Goal: Information Seeking & Learning: Learn about a topic

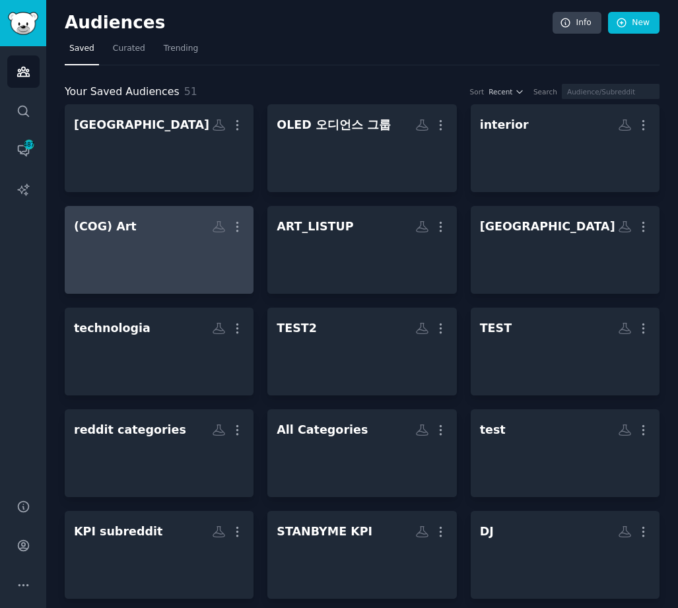
click at [151, 252] on div at bounding box center [159, 261] width 170 height 46
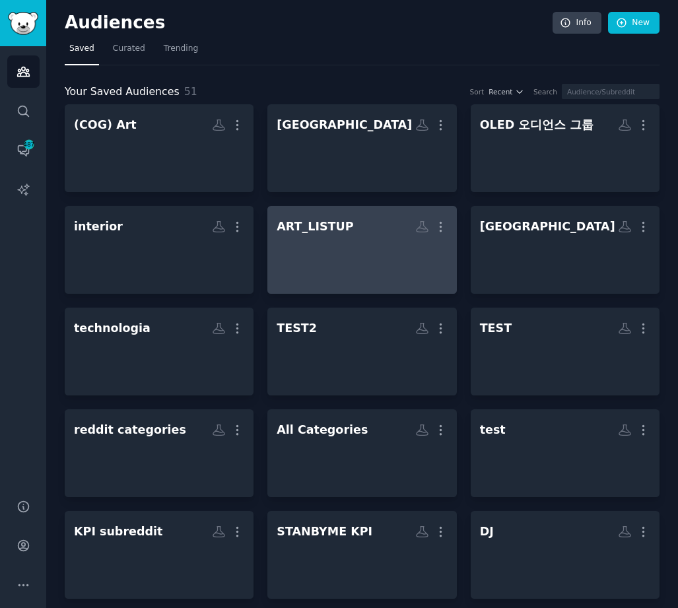
click at [372, 230] on h2 "ART_LISTUP More" at bounding box center [362, 226] width 170 height 23
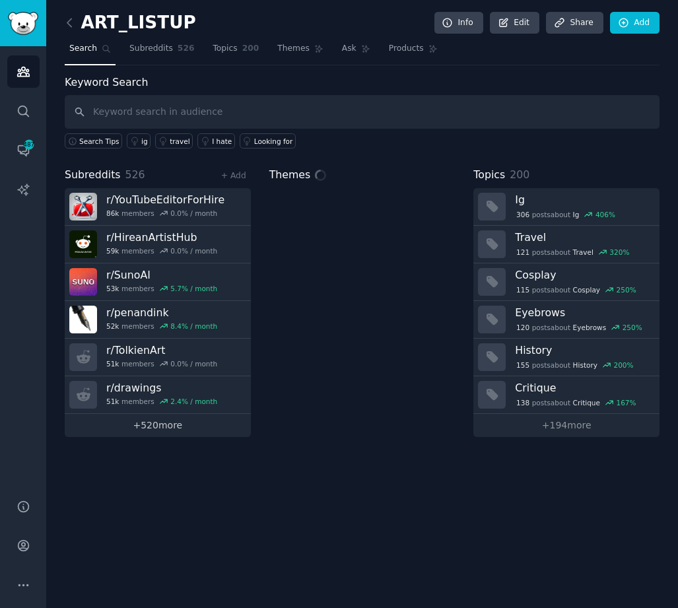
click at [157, 425] on link "+ 520 more" at bounding box center [158, 425] width 186 height 23
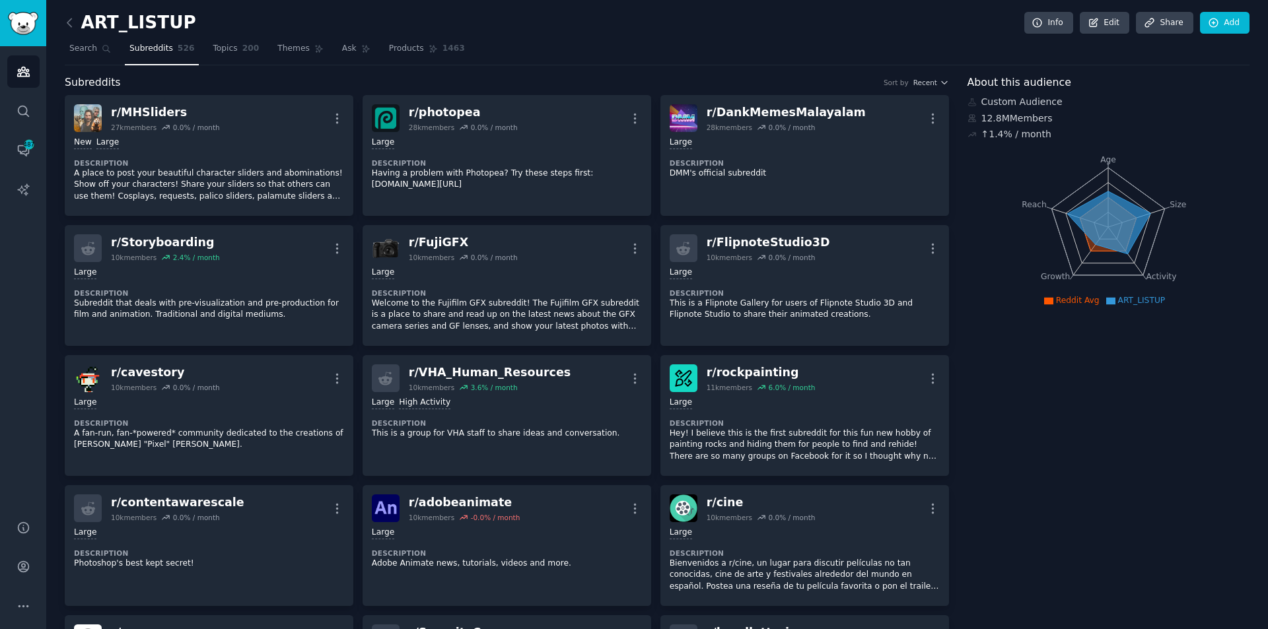
click at [337, 86] on div "Subreddits Sort by Recent" at bounding box center [507, 83] width 884 height 17
click at [1215, 27] on icon at bounding box center [1214, 23] width 12 height 12
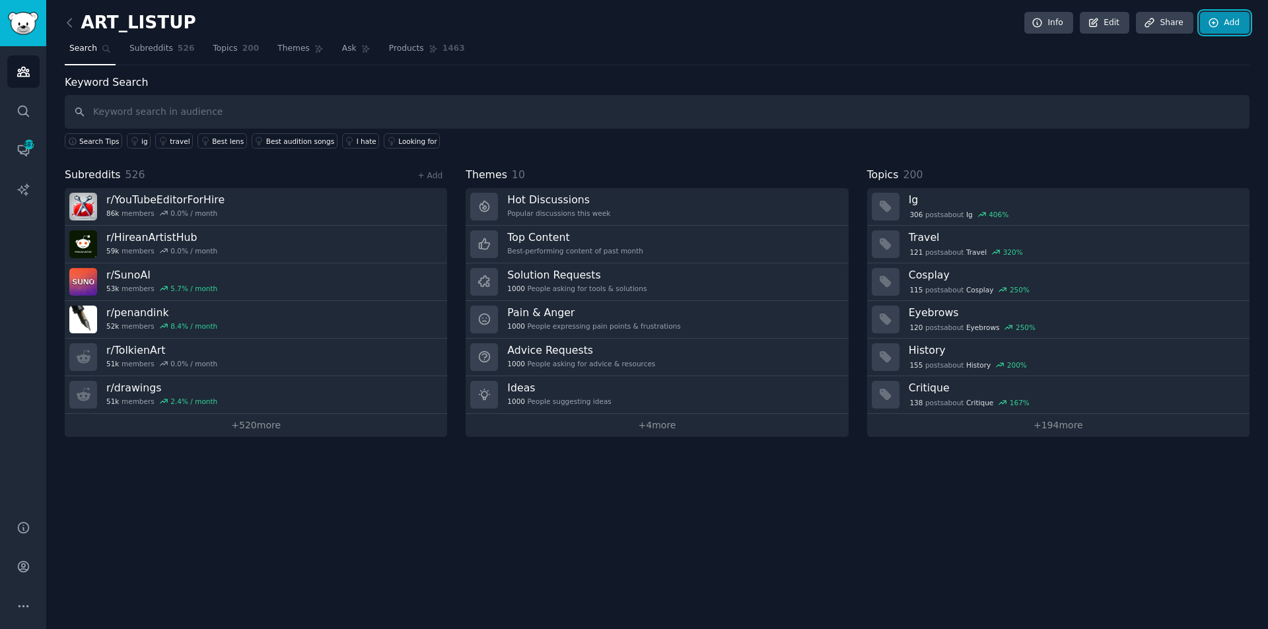
click at [1231, 20] on link "Add" at bounding box center [1225, 23] width 50 height 22
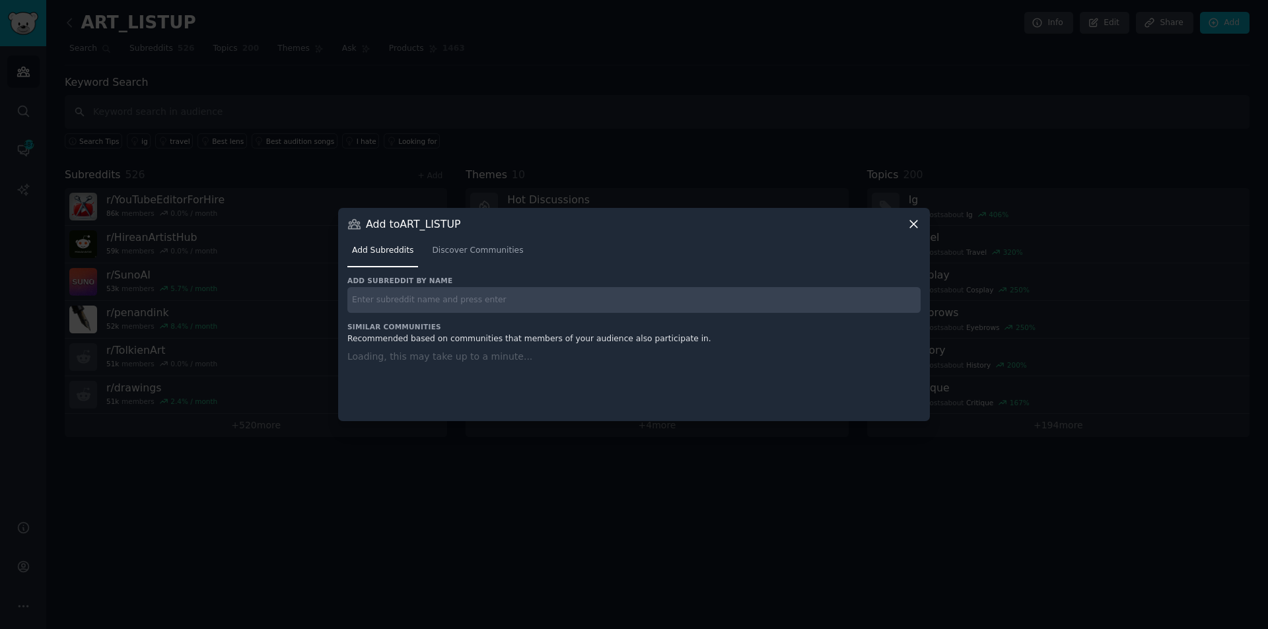
click at [405, 298] on input "text" at bounding box center [633, 300] width 573 height 26
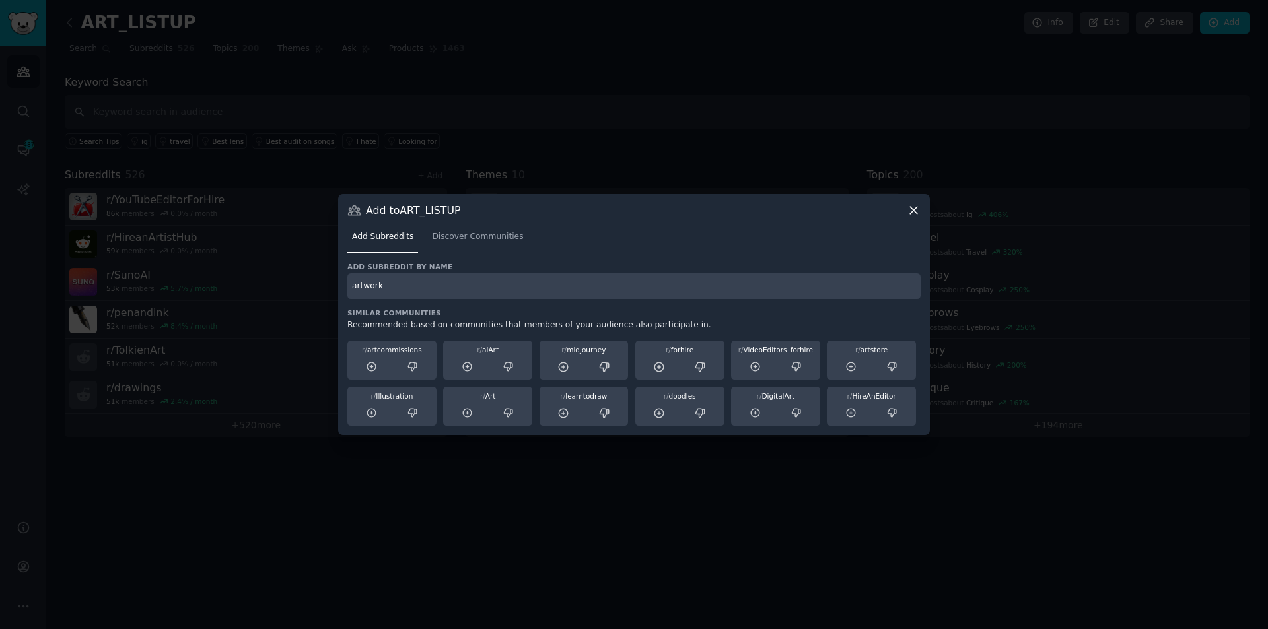
type input "artwork"
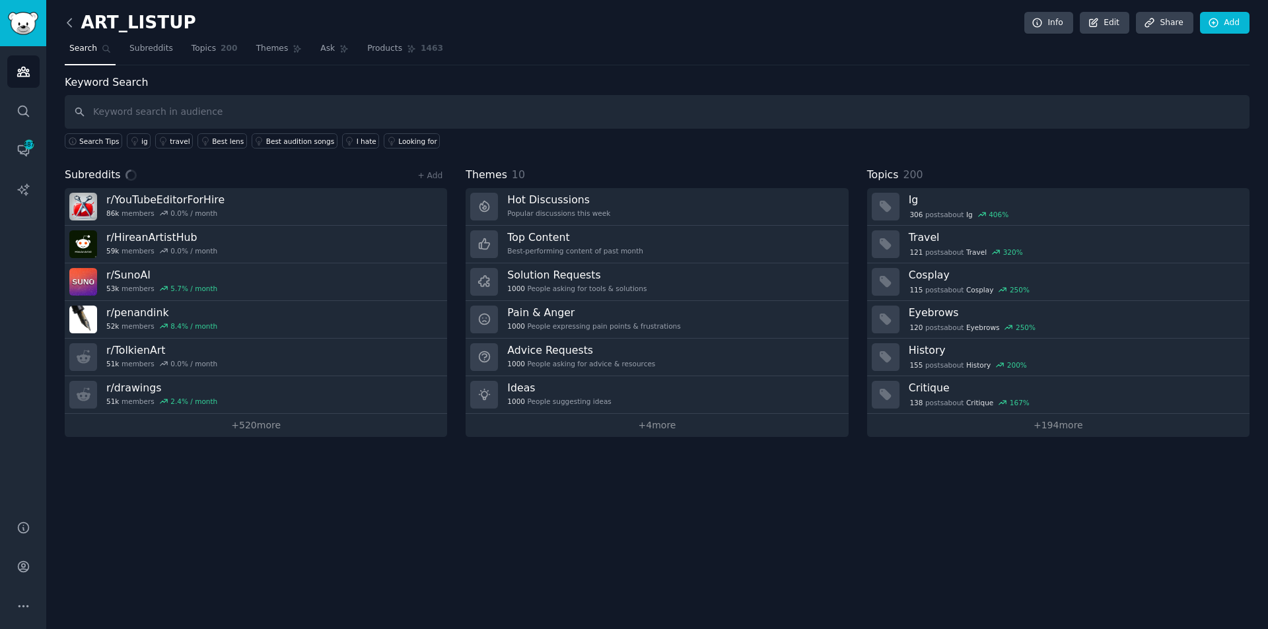
click at [68, 26] on icon at bounding box center [70, 23] width 14 height 14
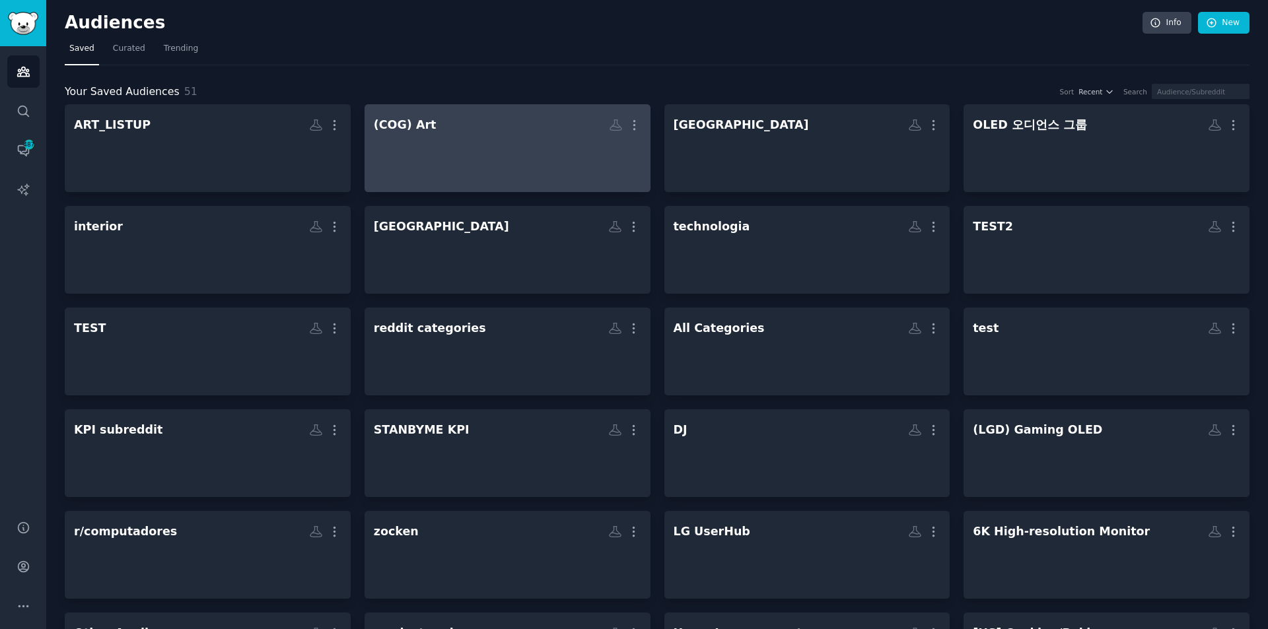
click at [506, 135] on h2 "(COG) Art More" at bounding box center [507, 125] width 267 height 23
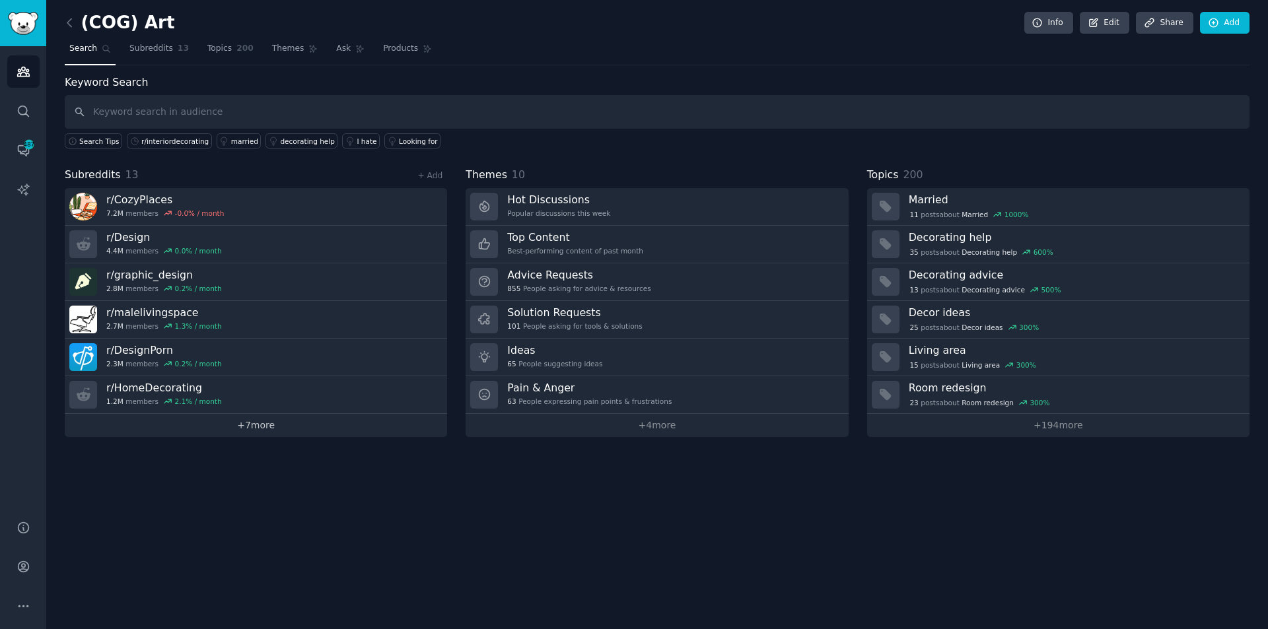
click at [242, 424] on link "+ 7 more" at bounding box center [256, 425] width 382 height 23
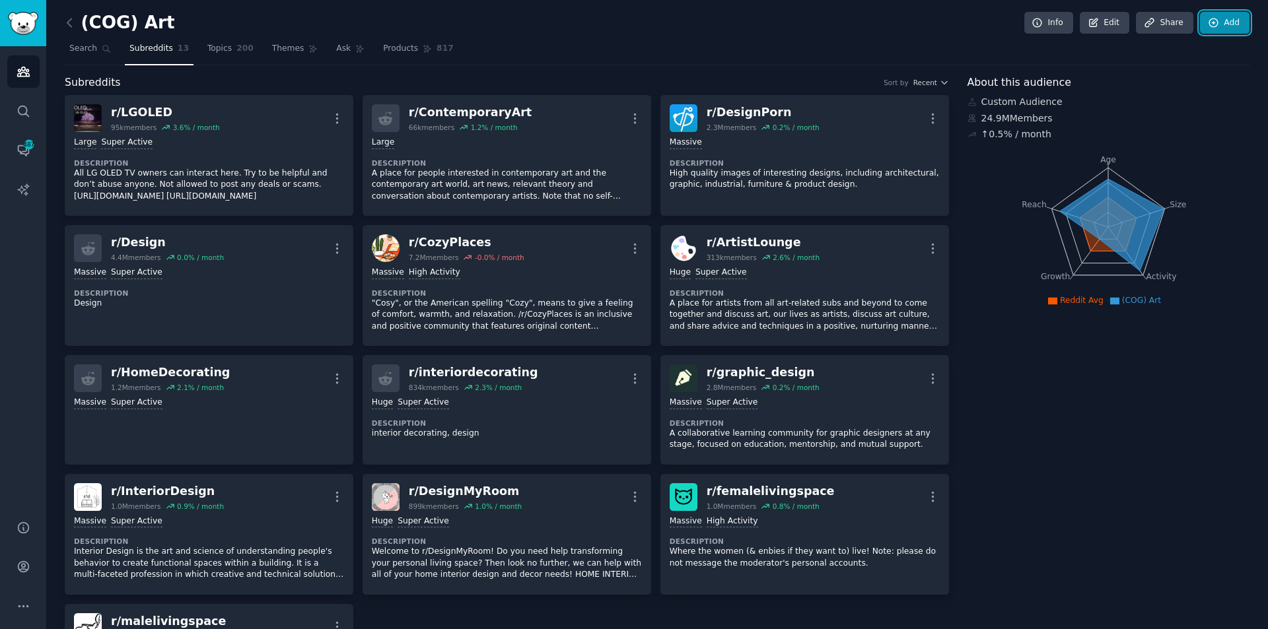
click at [1237, 19] on link "Add" at bounding box center [1225, 23] width 50 height 22
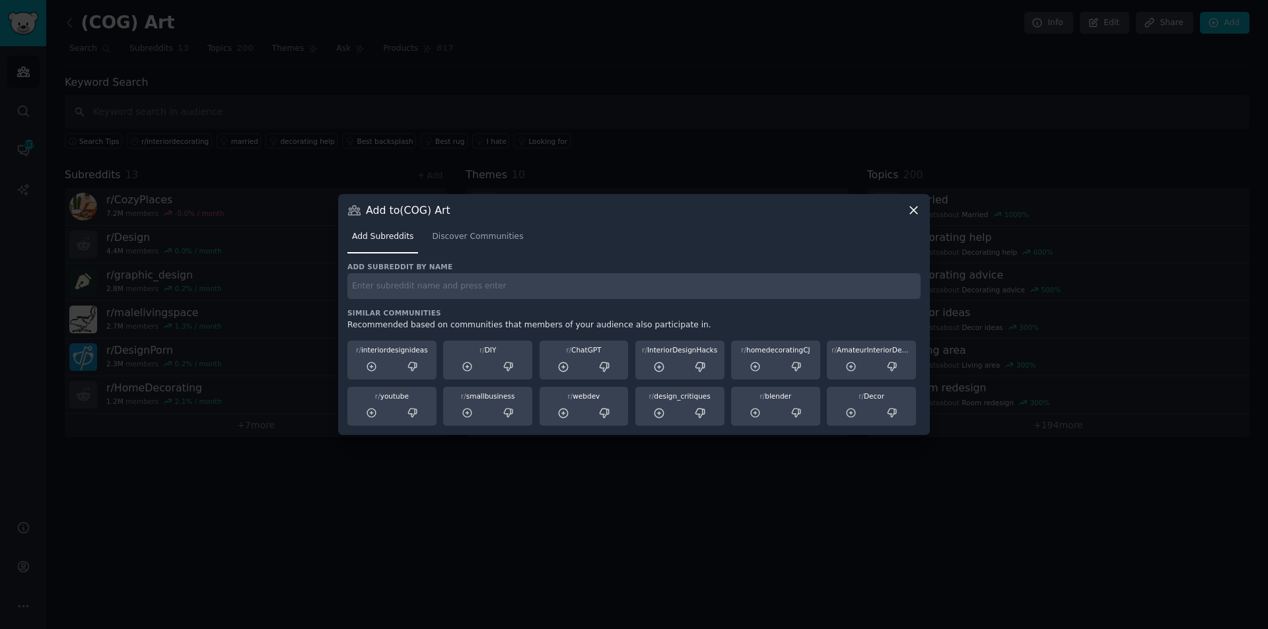
click at [423, 285] on input "text" at bounding box center [633, 286] width 573 height 26
type input "artwork"
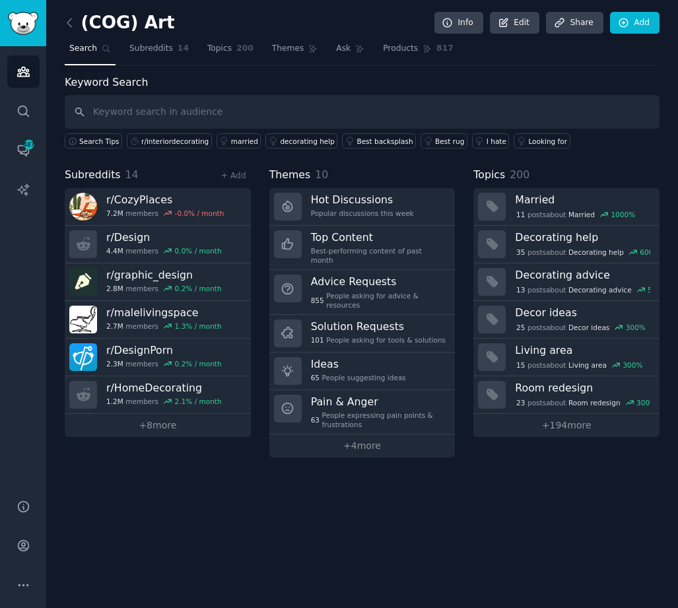
click at [480, 63] on nav "Search Subreddits 14 Topics 200 Themes Ask Products 817" at bounding box center [362, 51] width 595 height 27
click at [633, 29] on link "Add" at bounding box center [635, 23] width 50 height 22
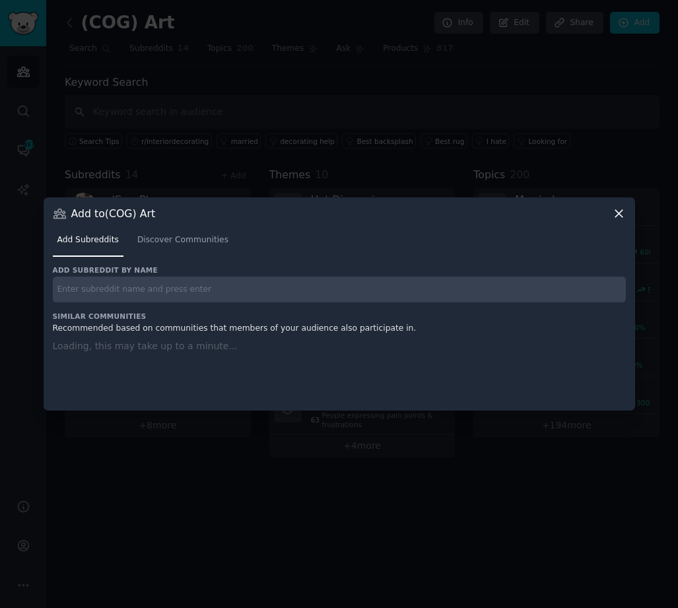
click at [225, 294] on input "text" at bounding box center [339, 290] width 573 height 26
paste input "AmateurInteriorDesign"
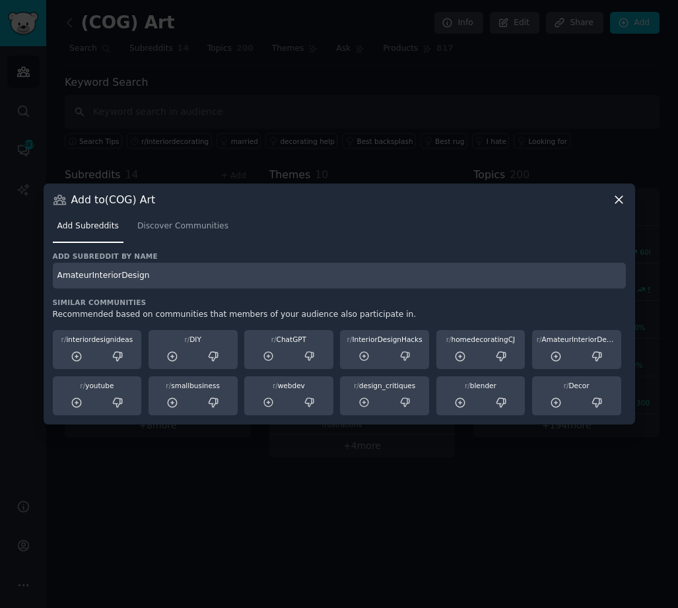
type input "AmateurInteriorDesign"
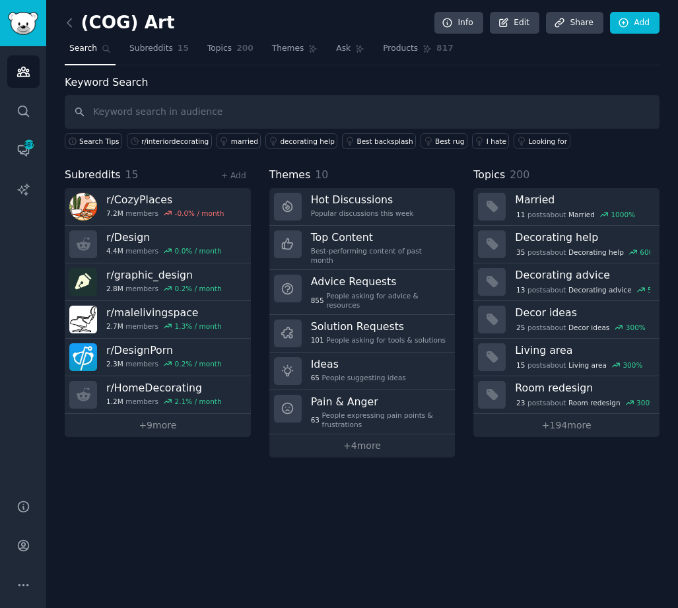
click at [511, 67] on div "(COG) Art Info Edit Share Add Search Subreddits 15 Topics 200 Themes Ask Produc…" at bounding box center [362, 237] width 595 height 439
click at [635, 30] on link "Add" at bounding box center [635, 23] width 50 height 22
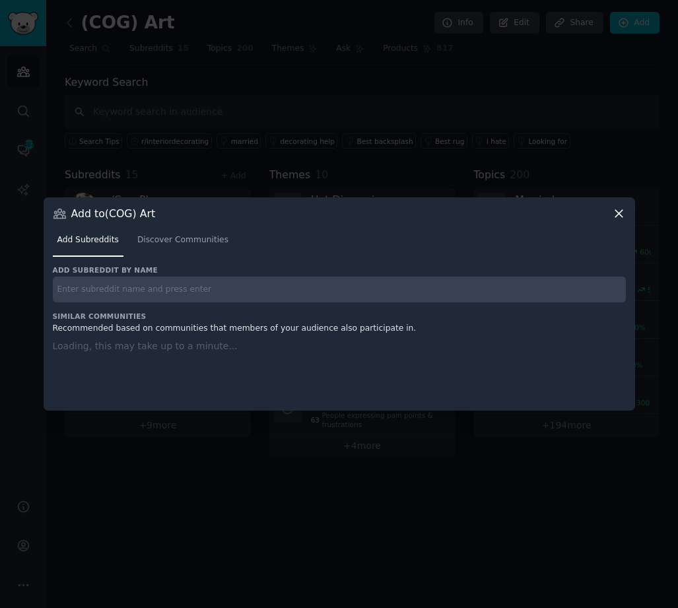
click at [238, 289] on input "text" at bounding box center [339, 290] width 573 height 26
paste input "webos"
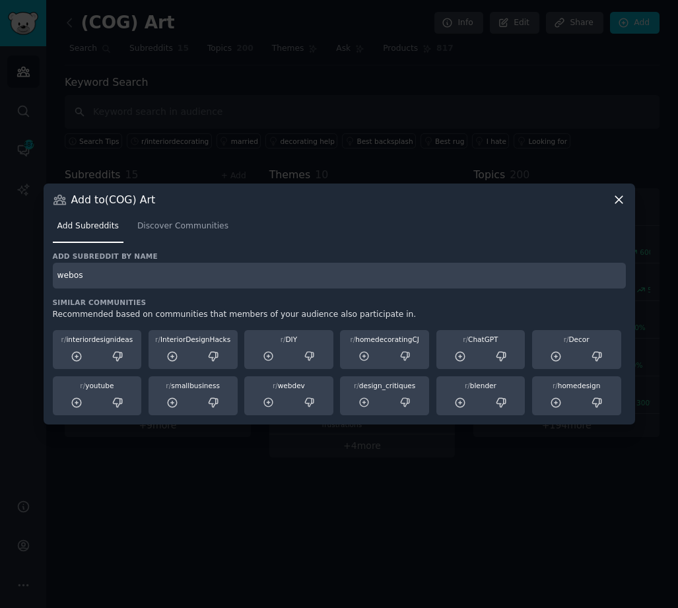
type input "webos"
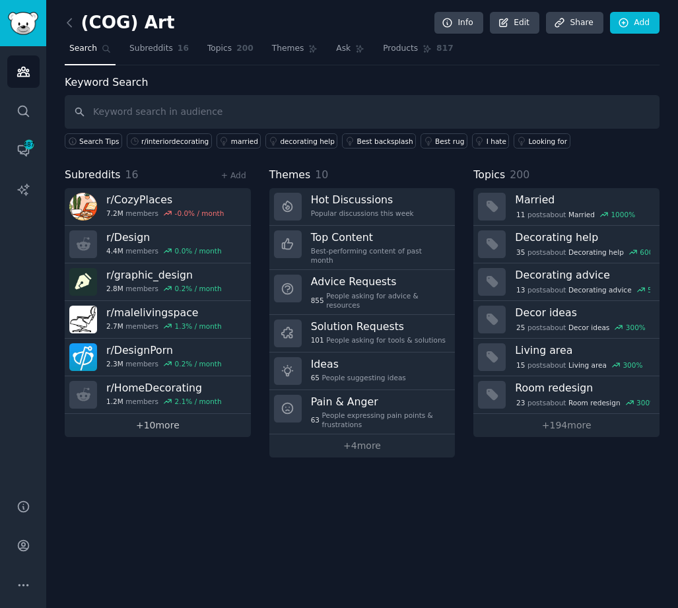
click at [160, 424] on link "+ 10 more" at bounding box center [158, 425] width 186 height 23
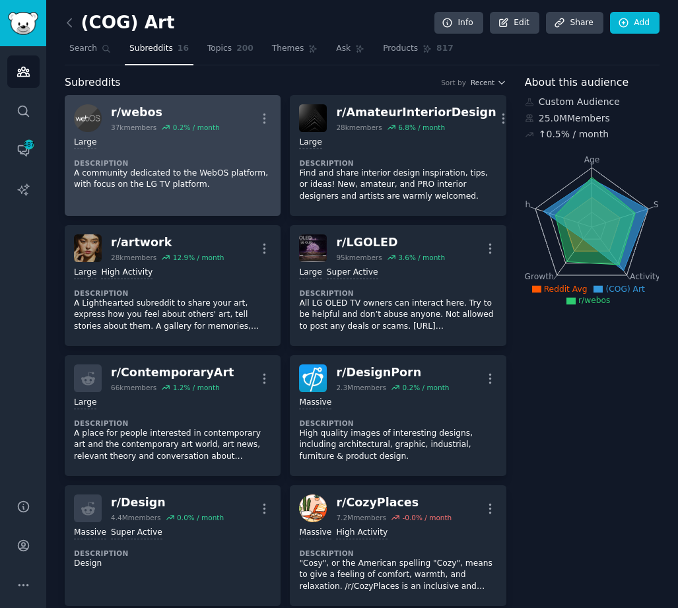
click at [172, 155] on div "Large Description A community dedicated to the WebOS platform, with focus on th…" at bounding box center [172, 163] width 197 height 63
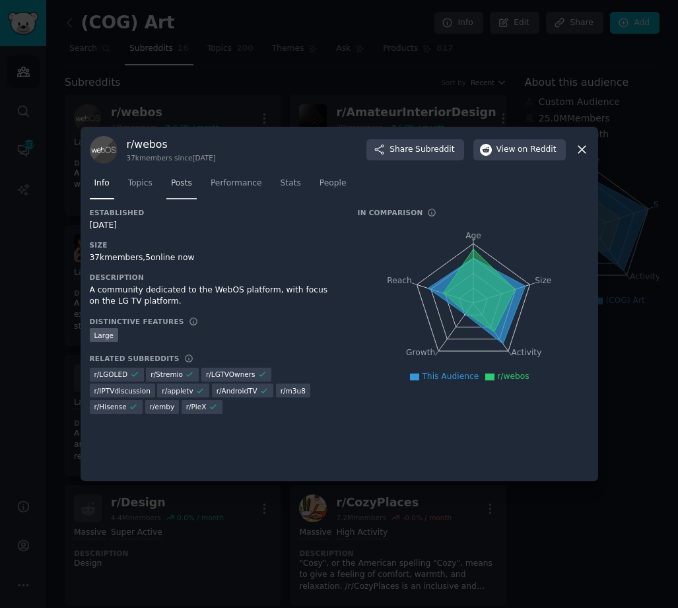
click at [182, 187] on span "Posts" at bounding box center [181, 184] width 21 height 12
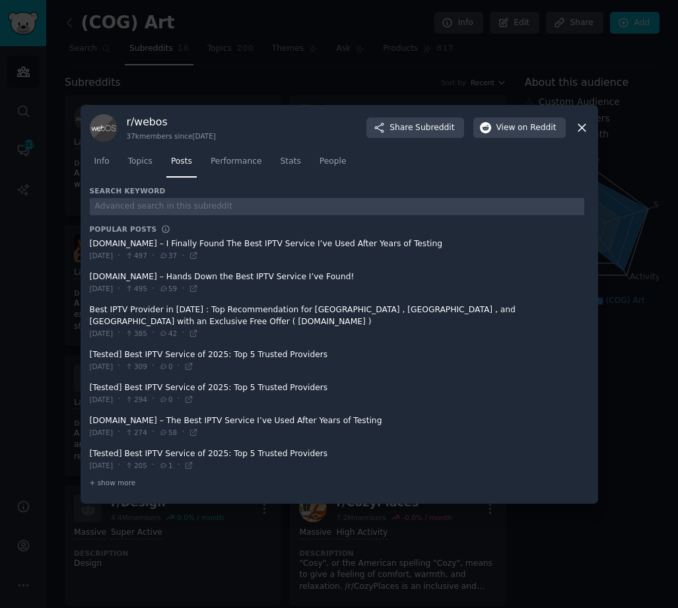
click at [278, 187] on div "Info Topics Posts Performance Stats People" at bounding box center [339, 164] width 499 height 45
click at [276, 157] on link "Stats" at bounding box center [291, 164] width 30 height 27
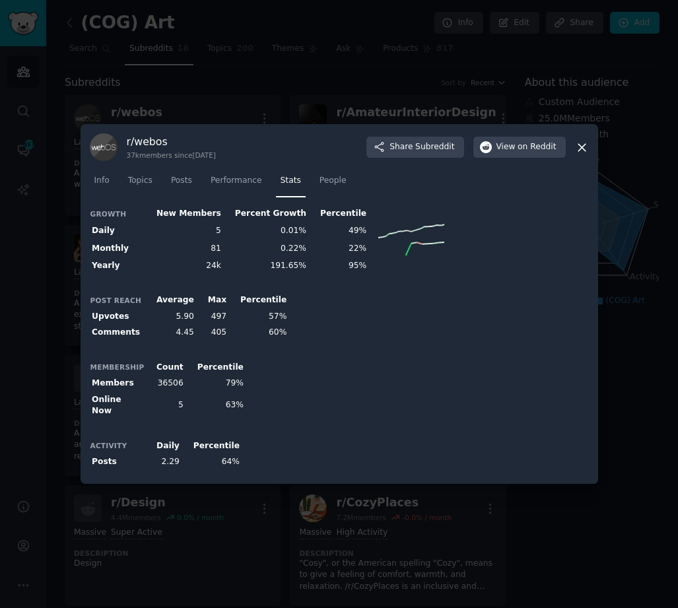
click at [542, 69] on div at bounding box center [339, 304] width 678 height 608
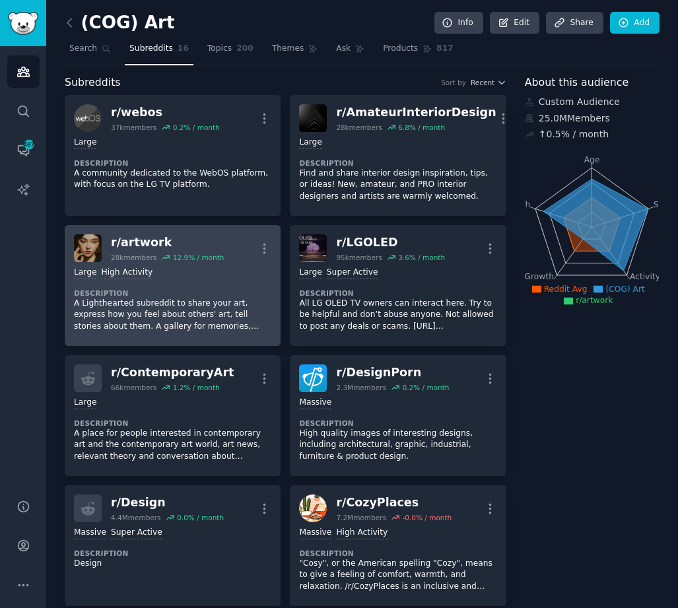
click at [168, 285] on div "Large High Activity Description A Lighthearted subreddit to share your art, exp…" at bounding box center [172, 299] width 197 height 75
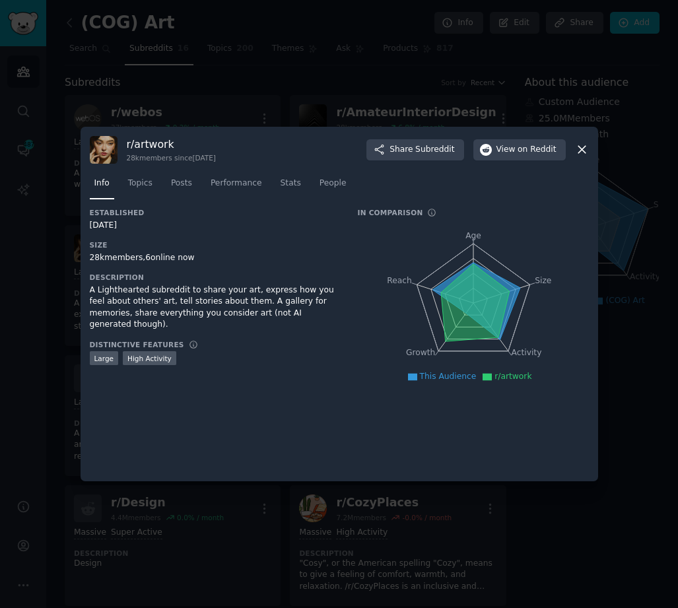
click at [376, 95] on div at bounding box center [339, 304] width 678 height 608
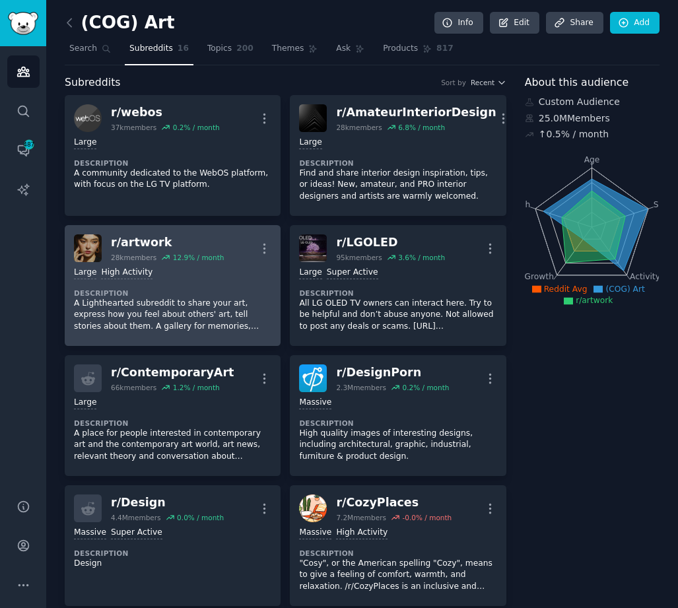
click at [165, 283] on div "Large High Activity Description A Lighthearted subreddit to share your art, exp…" at bounding box center [172, 299] width 197 height 75
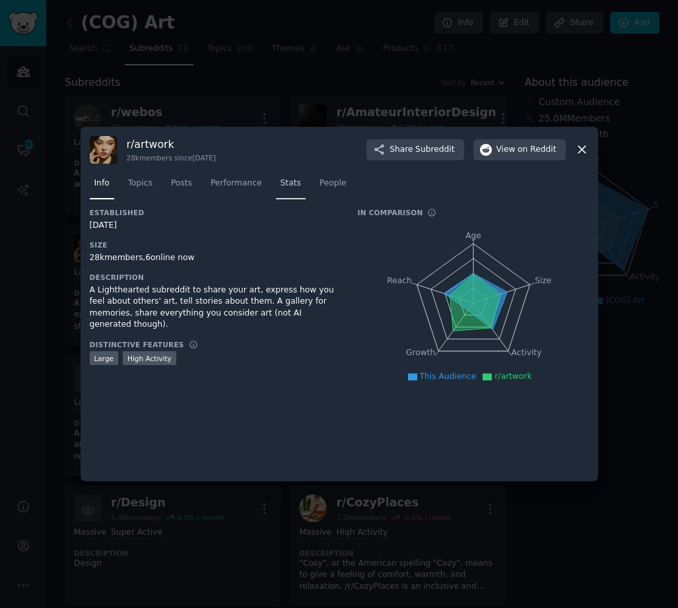
click at [281, 181] on span "Stats" at bounding box center [291, 184] width 20 height 12
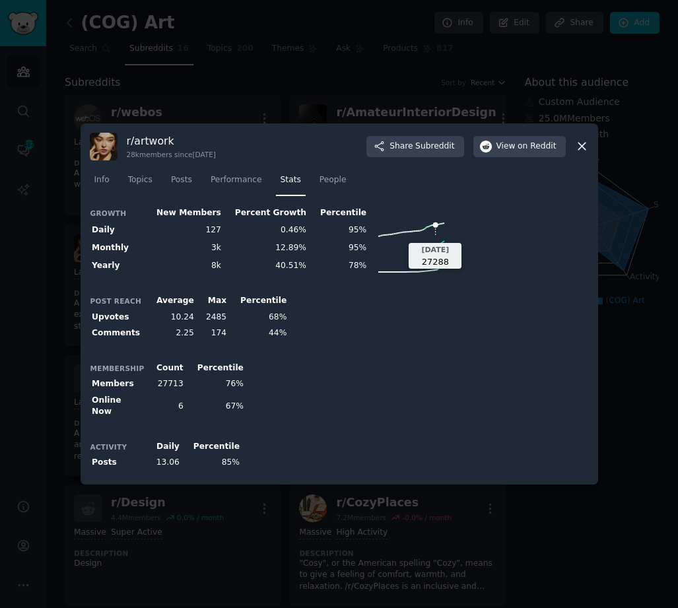
click at [457, 238] on div "Growth New Members Percent Growth Percentile Daily 127 0.46% 95% 2025-08-17 272…" at bounding box center [339, 240] width 499 height 70
click at [456, 233] on div "Growth New Members Percent Growth Percentile Daily 127 0.46% 95% Monthly 3k 12.…" at bounding box center [339, 240] width 499 height 70
click at [579, 151] on icon at bounding box center [582, 146] width 14 height 14
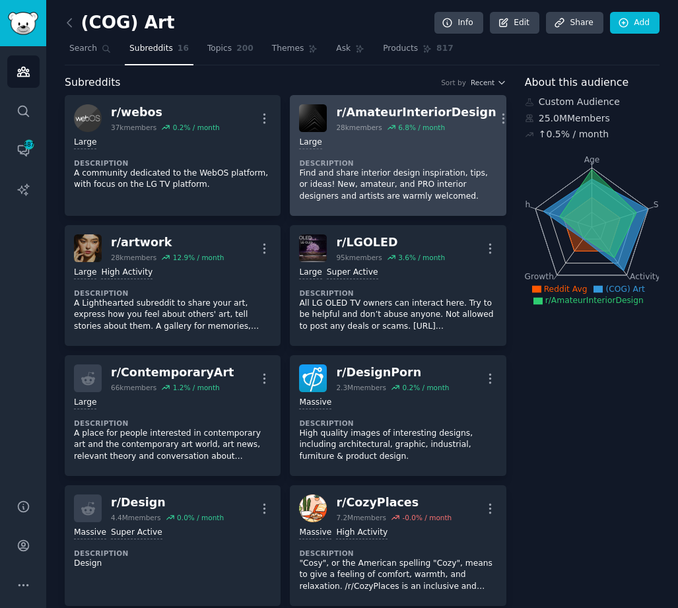
click at [328, 166] on dt "Description" at bounding box center [397, 162] width 197 height 9
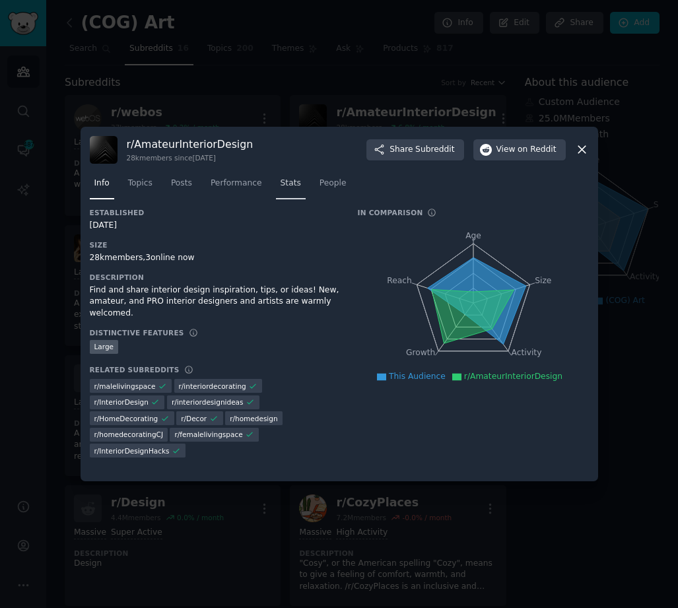
click at [281, 179] on span "Stats" at bounding box center [291, 184] width 20 height 12
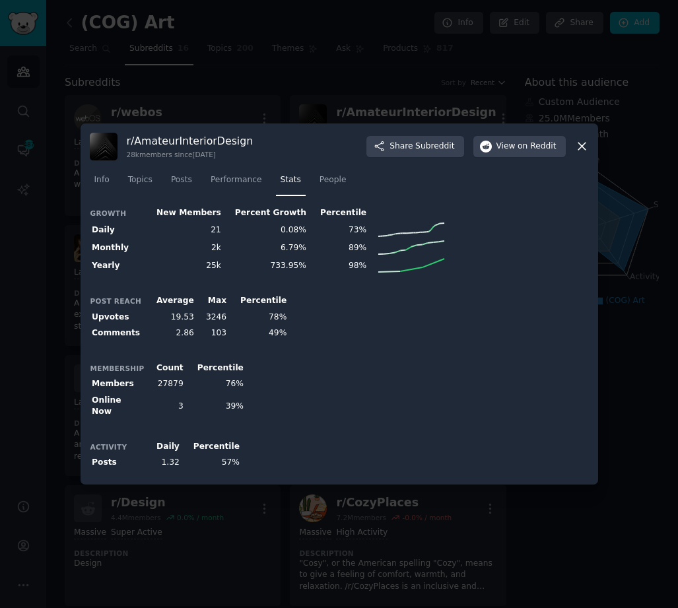
click at [519, 287] on div "Growth New Members Percent Growth Percentile Daily 21 0.08% 73% Monthly 2k 6.79…" at bounding box center [339, 340] width 499 height 271
click at [578, 148] on icon at bounding box center [582, 146] width 14 height 14
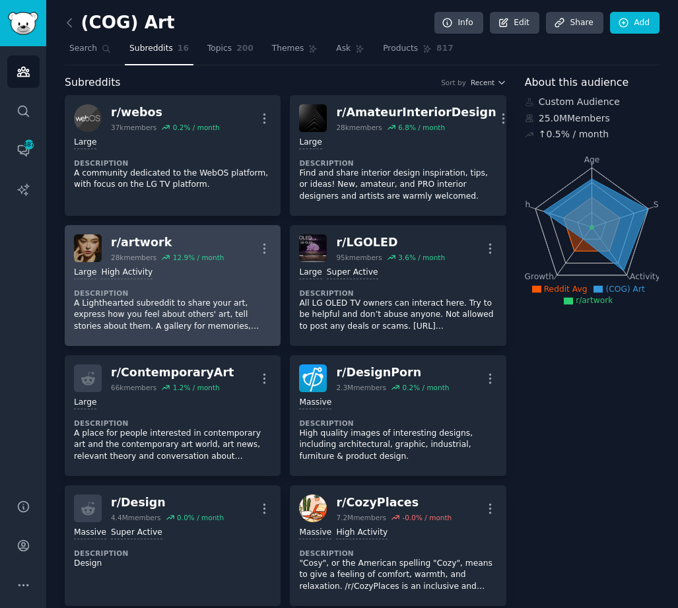
click at [236, 305] on p "A Lighthearted subreddit to share your art, express how you feel about others' …" at bounding box center [172, 315] width 197 height 35
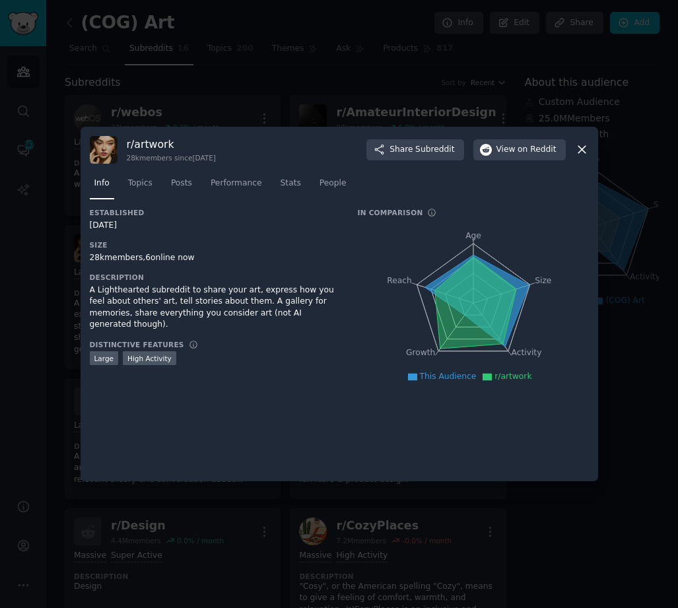
click at [445, 523] on div at bounding box center [339, 304] width 678 height 608
